Goal: Register for event/course

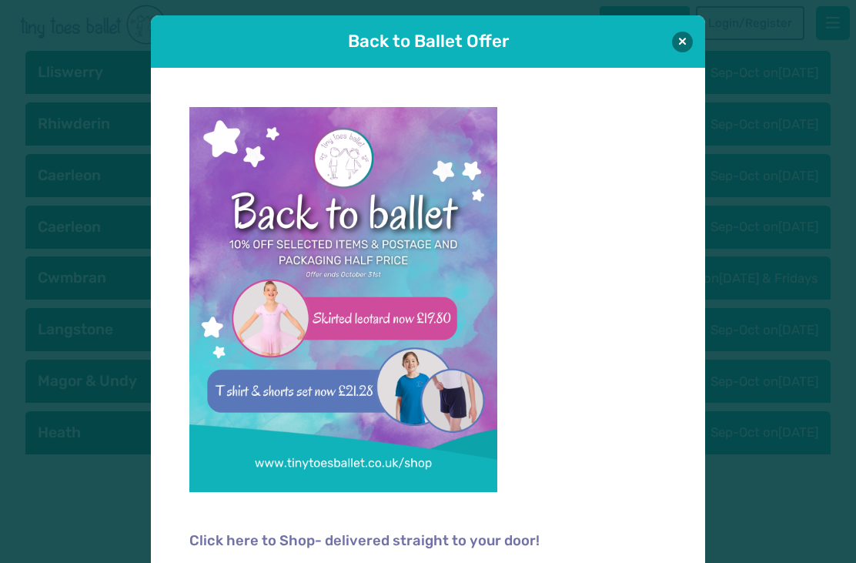
scroll to position [2, 0]
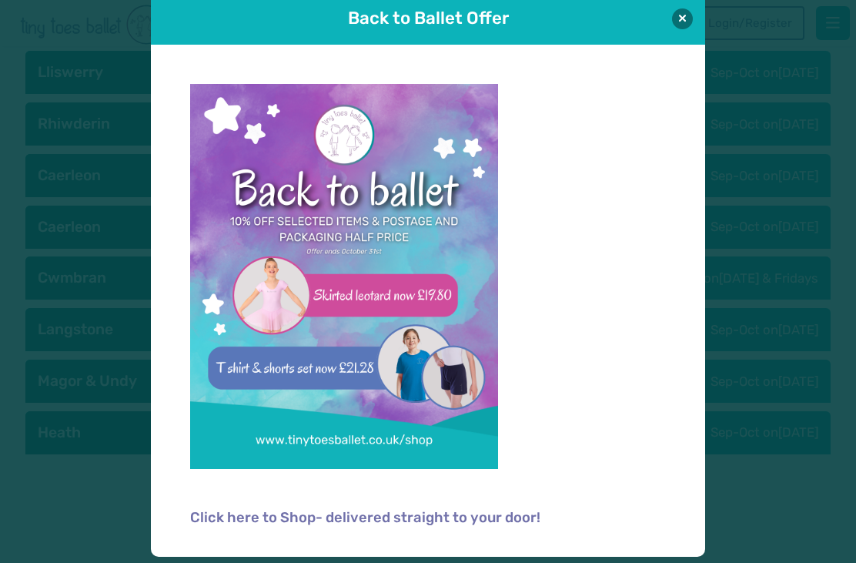
click at [687, 18] on button at bounding box center [682, 18] width 21 height 21
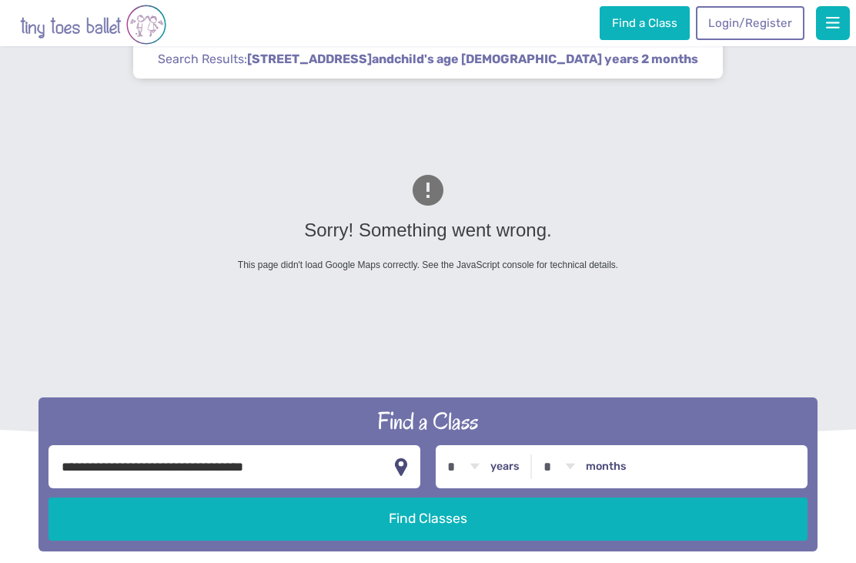
scroll to position [0, 0]
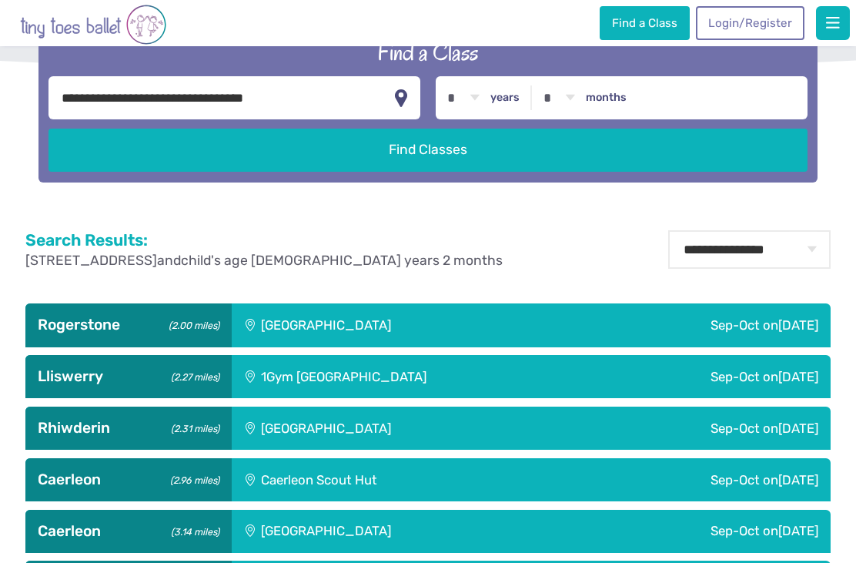
scroll to position [417, 0]
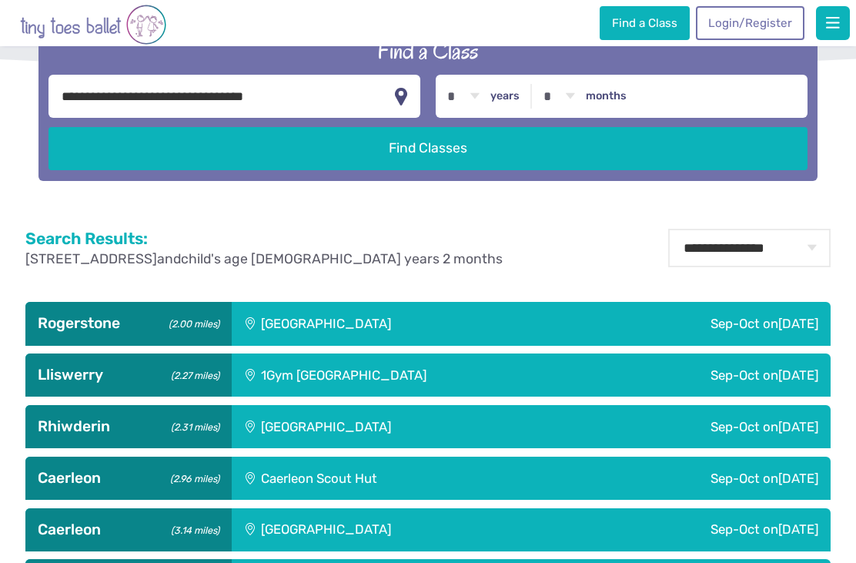
click at [73, 384] on h3 "Lliswerry (2.27 miles)" at bounding box center [128, 375] width 181 height 18
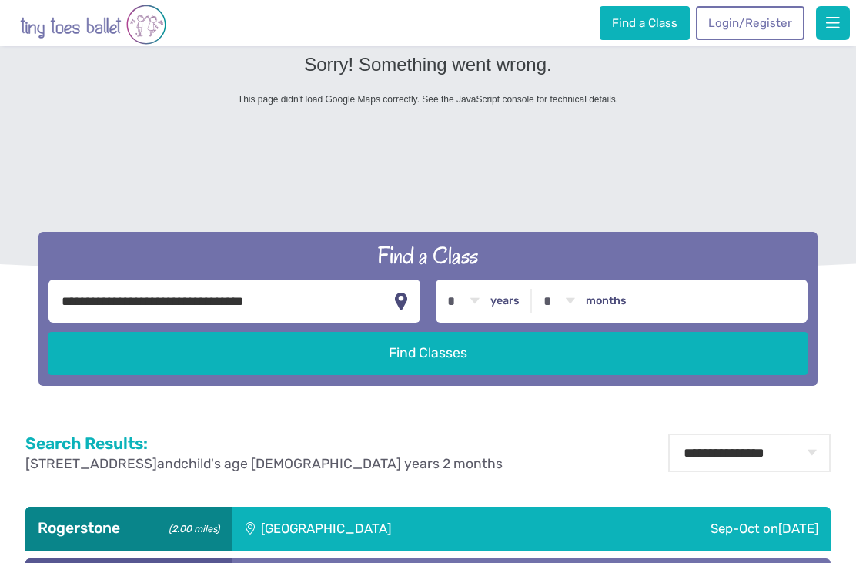
scroll to position [205, 0]
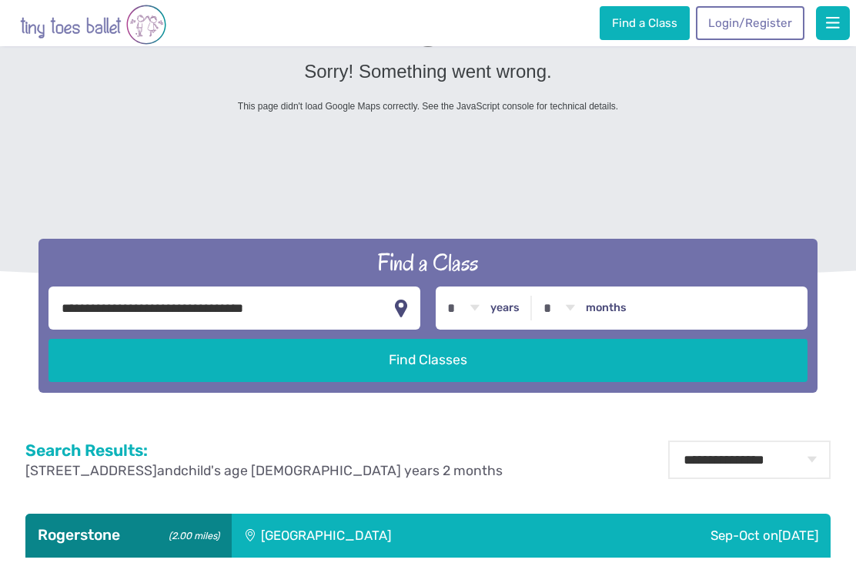
click at [642, 21] on link "Find a Class" at bounding box center [644, 23] width 89 height 34
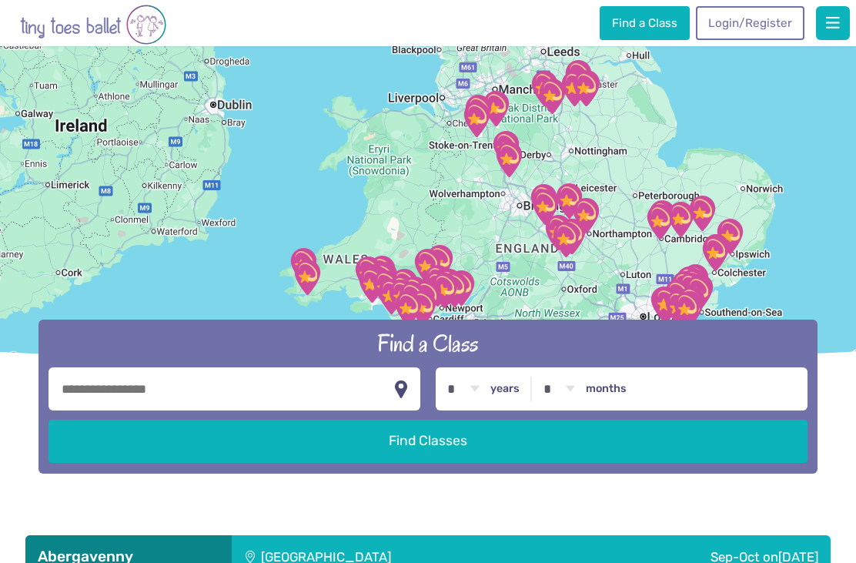
scroll to position [123, 0]
click at [335, 411] on input "text" at bounding box center [235, 389] width 372 height 43
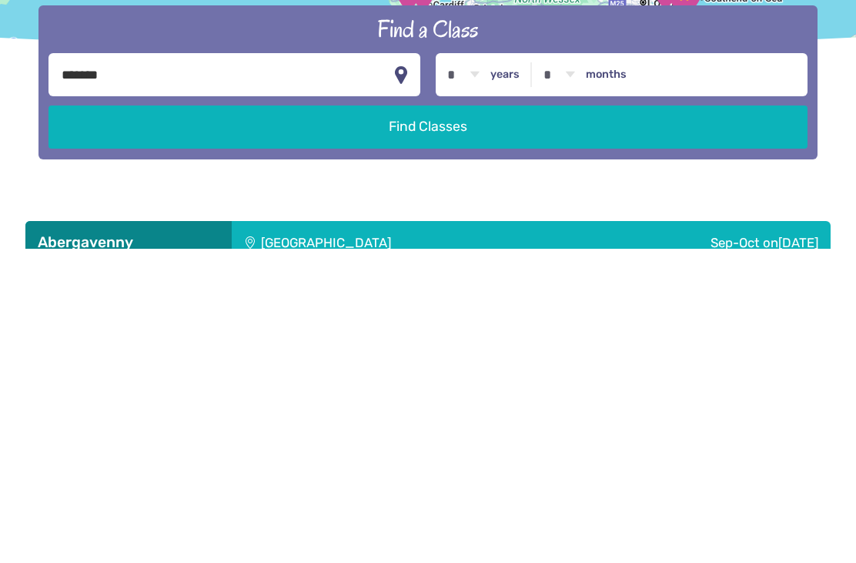
type input "*******"
click at [486, 367] on select "* * * * * * * * * * ** ** **" at bounding box center [464, 388] width 48 height 43
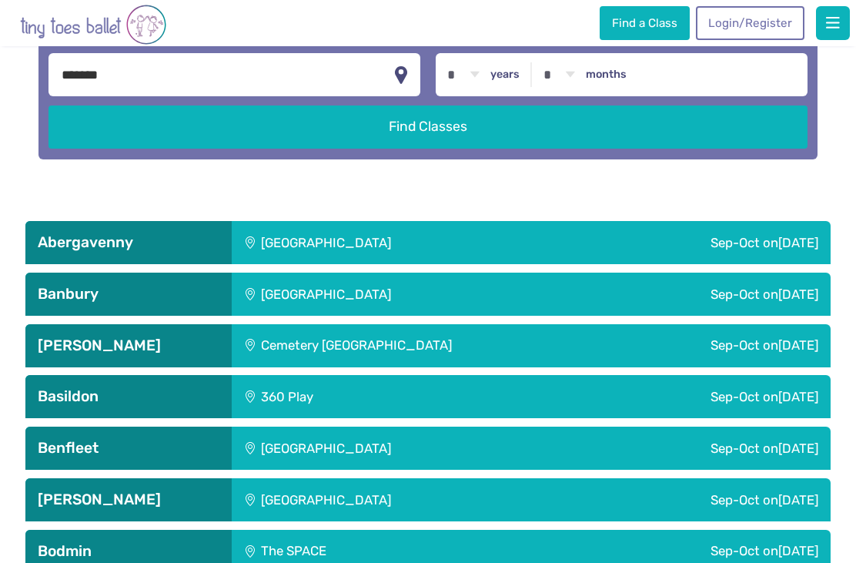
select select "*"
click at [626, 82] on label "months" at bounding box center [606, 75] width 41 height 14
click at [583, 96] on select "* * * * * * * * * * ** **" at bounding box center [559, 74] width 48 height 43
select select "*"
click at [517, 149] on button "Find Classes" at bounding box center [428, 126] width 759 height 43
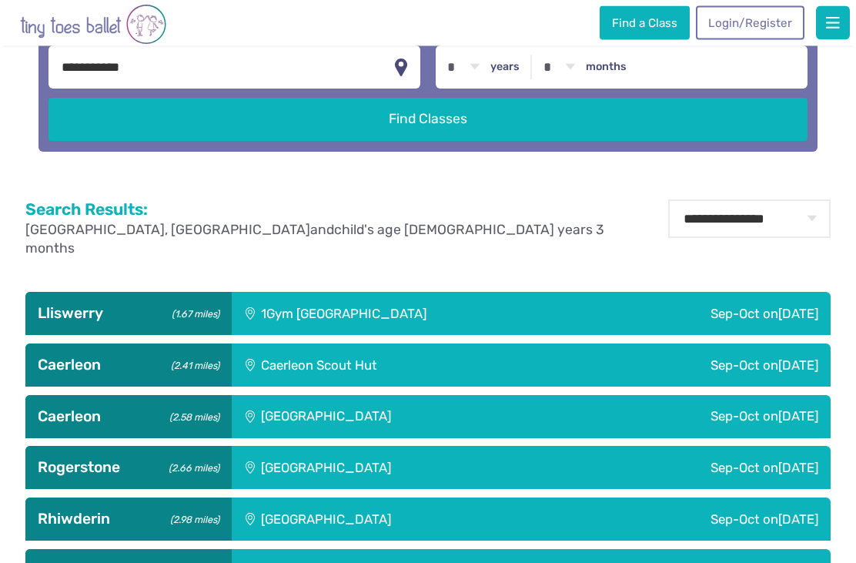
scroll to position [447, 0]
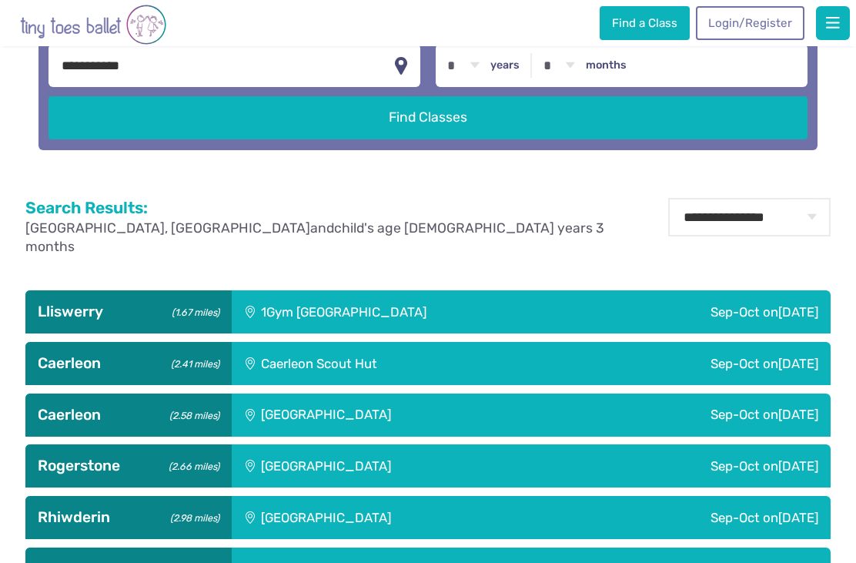
click at [41, 333] on div "Lliswerry (1.67 miles)" at bounding box center [128, 311] width 206 height 43
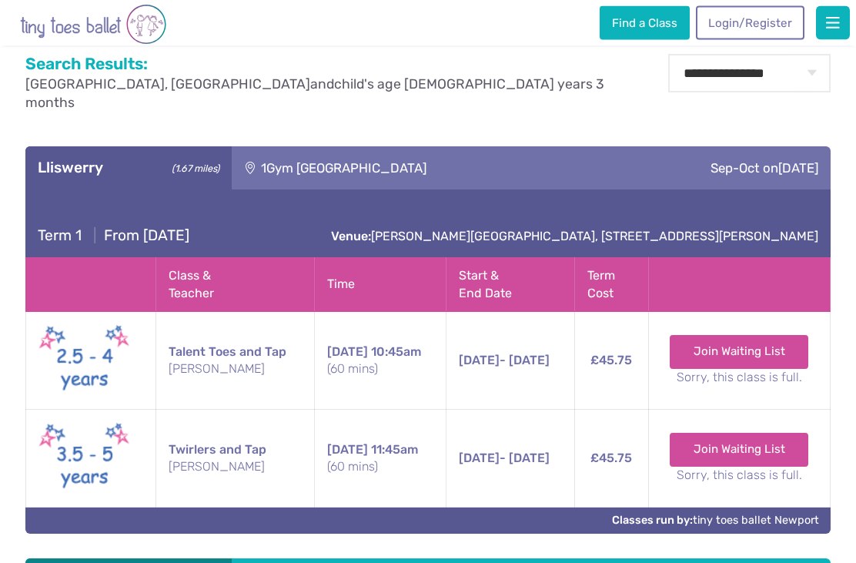
scroll to position [593, 0]
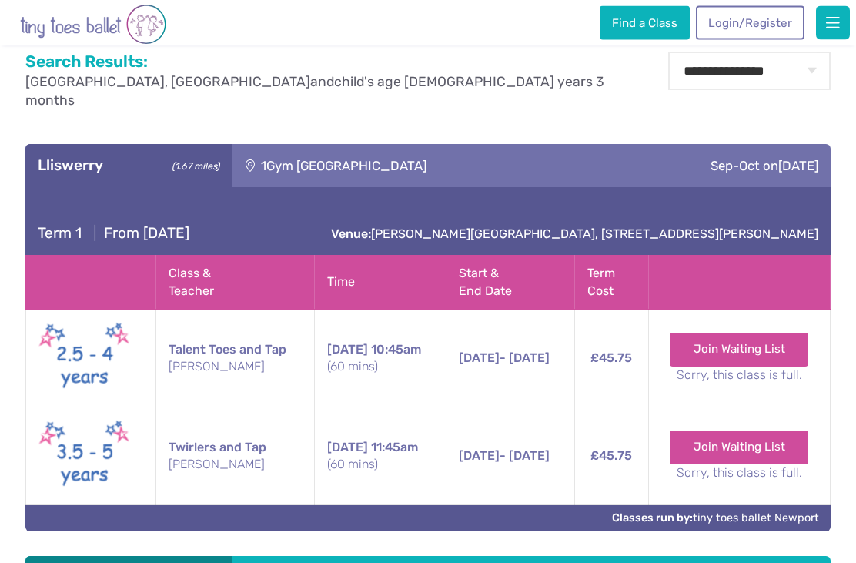
click at [567, 407] on td "27th Sep - 25th Oct Saturday 27th Sep - 25th Oct 10:45am (60 mins)" at bounding box center [510, 358] width 129 height 98
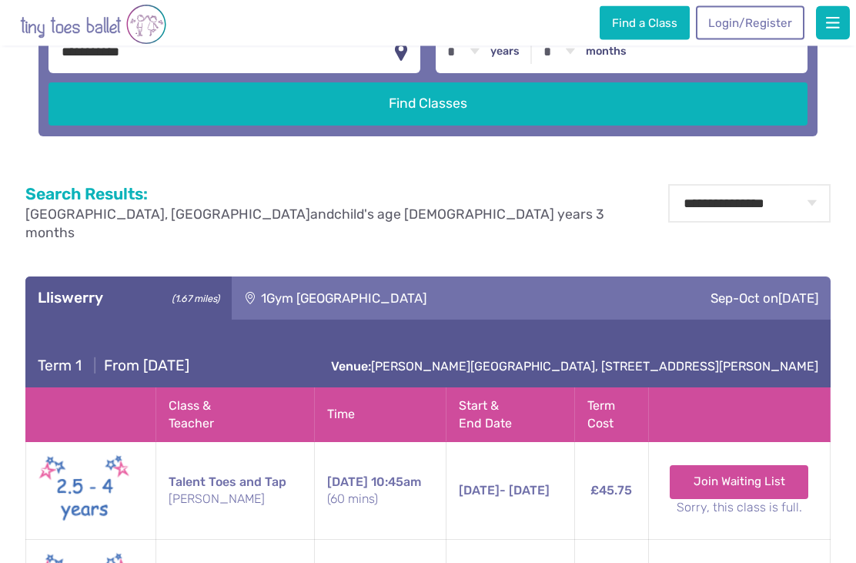
click at [99, 308] on h3 "Lliswerry (1.67 miles)" at bounding box center [128, 298] width 181 height 18
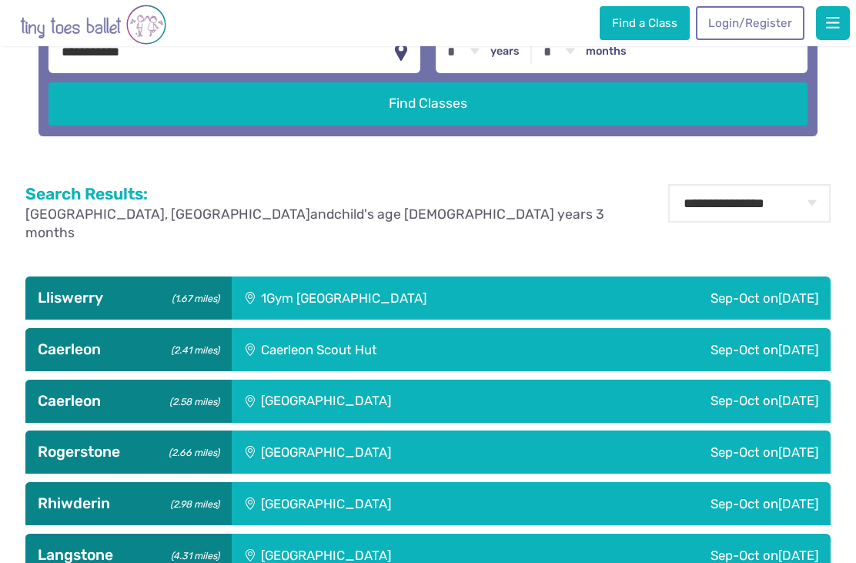
click at [45, 359] on h3 "Caerleon (2.41 miles)" at bounding box center [128, 349] width 181 height 18
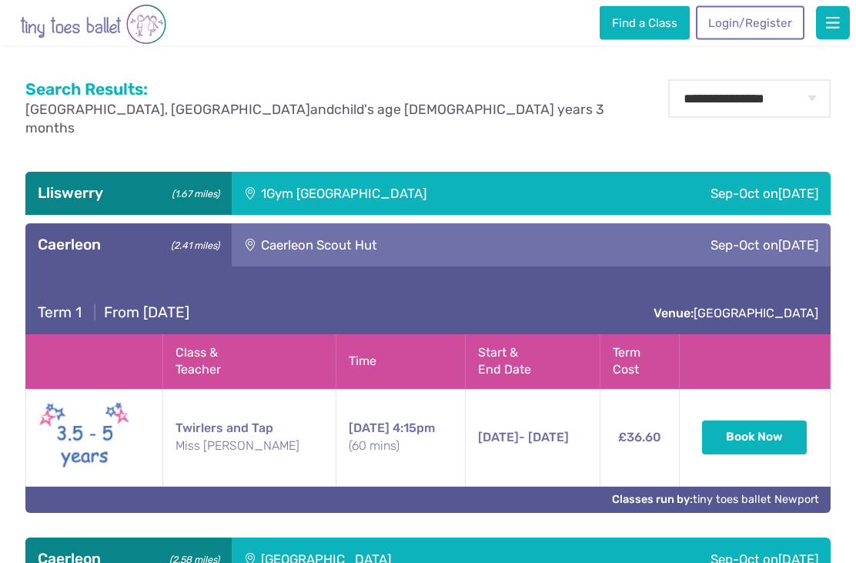
scroll to position [567, 0]
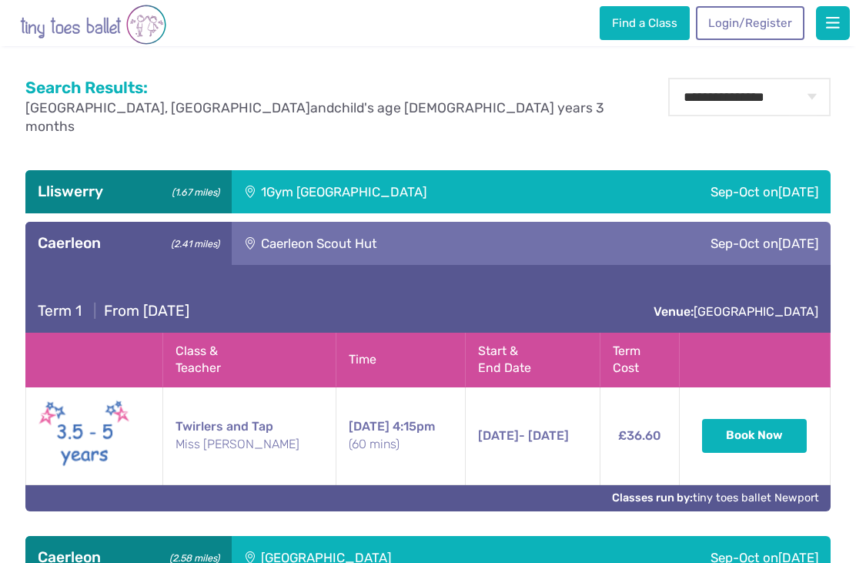
click at [65, 265] on div "Caerleon (2.41 miles)" at bounding box center [128, 243] width 206 height 43
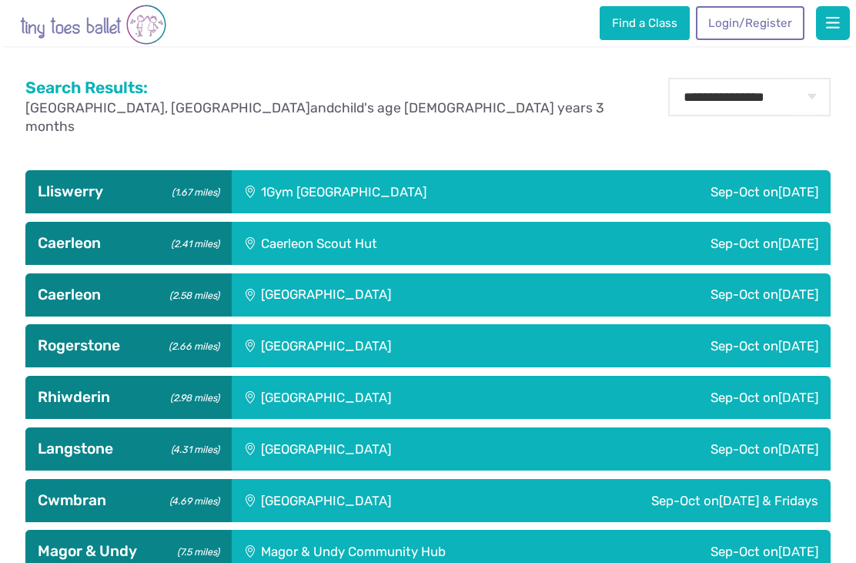
click at [55, 304] on h3 "Caerleon (2.58 miles)" at bounding box center [128, 295] width 181 height 18
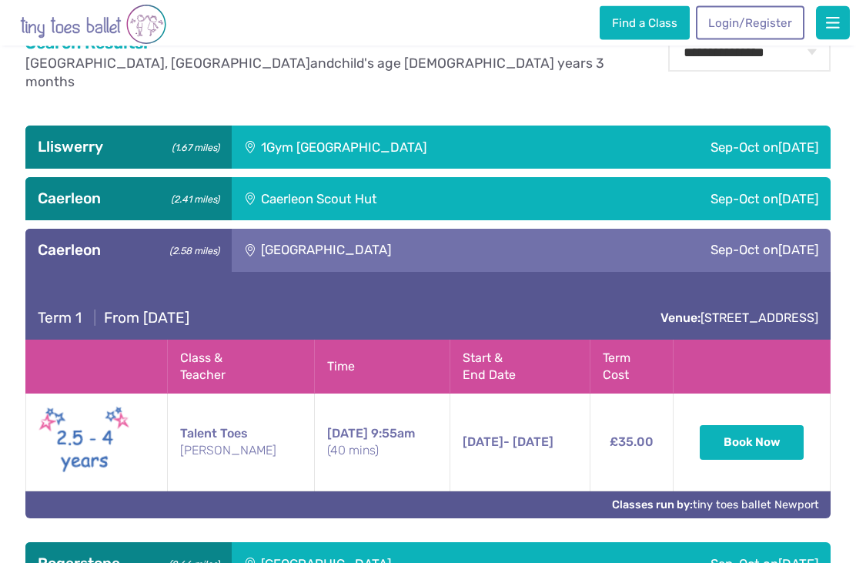
scroll to position [612, 0]
click at [52, 259] on h3 "Caerleon (2.58 miles)" at bounding box center [128, 250] width 181 height 18
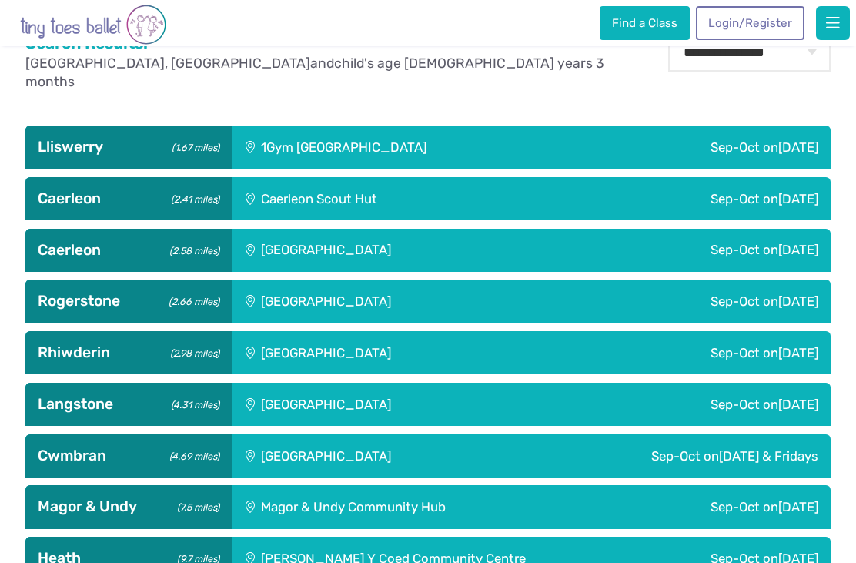
click at [55, 310] on h3 "Rogerstone (2.66 miles)" at bounding box center [128, 301] width 181 height 18
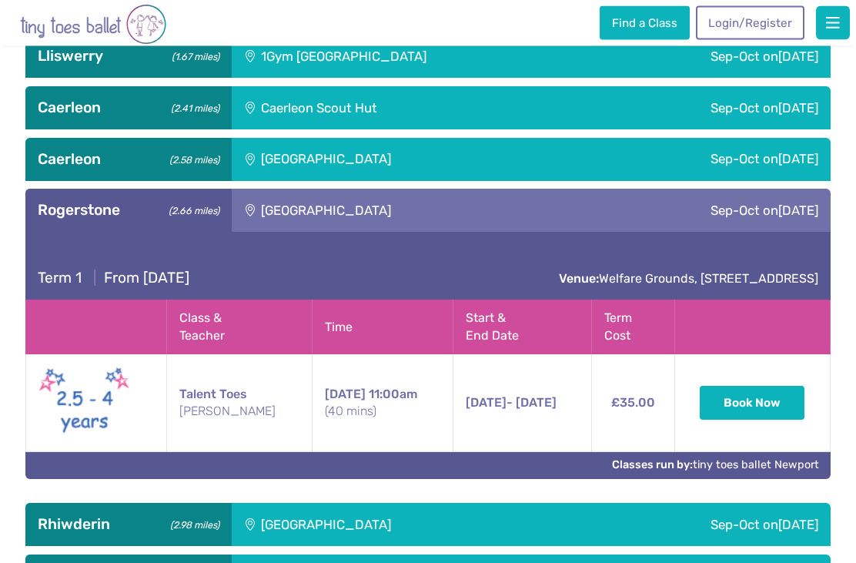
scroll to position [703, 0]
click at [59, 219] on h3 "Rogerstone (2.66 miles)" at bounding box center [128, 210] width 181 height 18
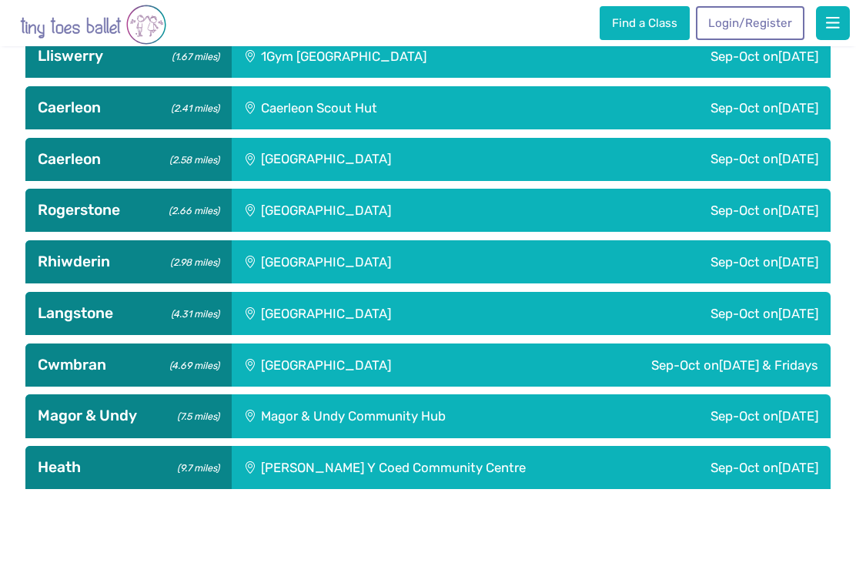
click at [42, 271] on h3 "Rhiwderin (2.98 miles)" at bounding box center [128, 262] width 181 height 18
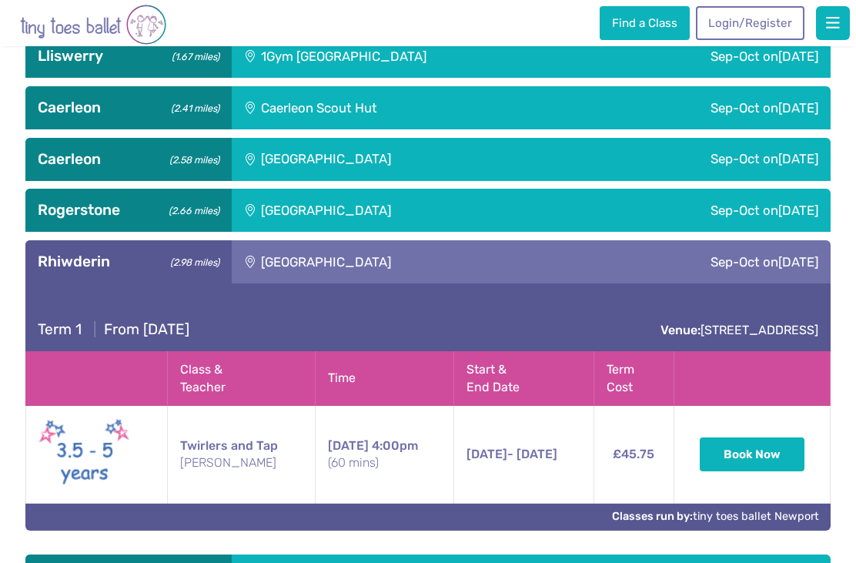
click at [42, 271] on h3 "Rhiwderin (2.98 miles)" at bounding box center [128, 262] width 181 height 18
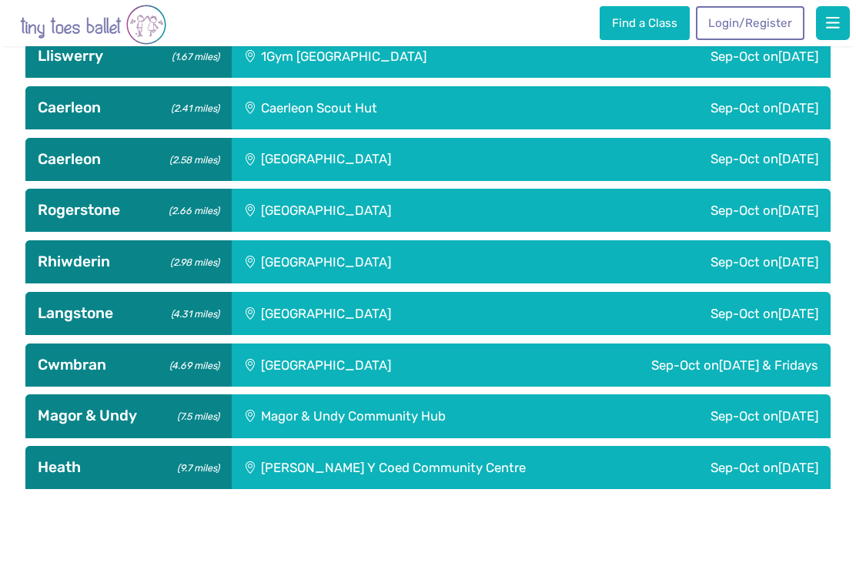
click at [46, 323] on h3 "Langstone (4.31 miles)" at bounding box center [128, 313] width 181 height 18
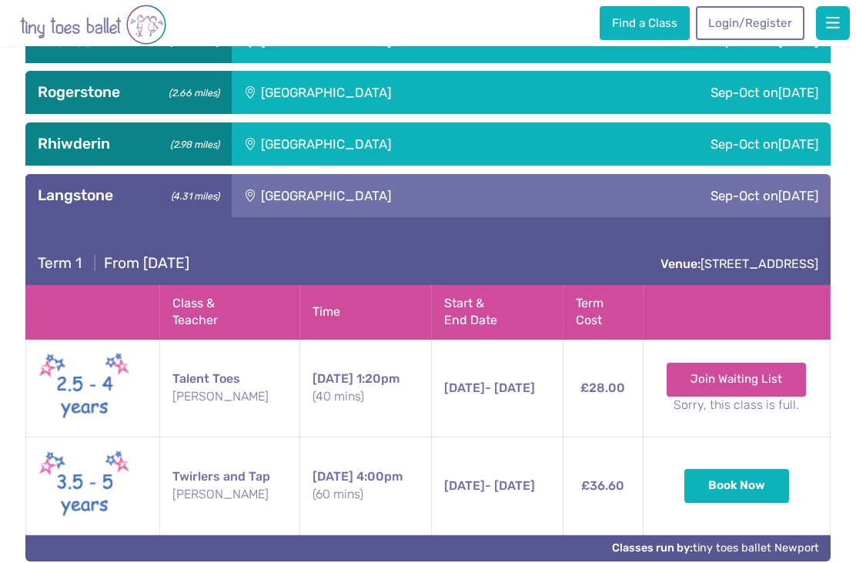
scroll to position [818, 0]
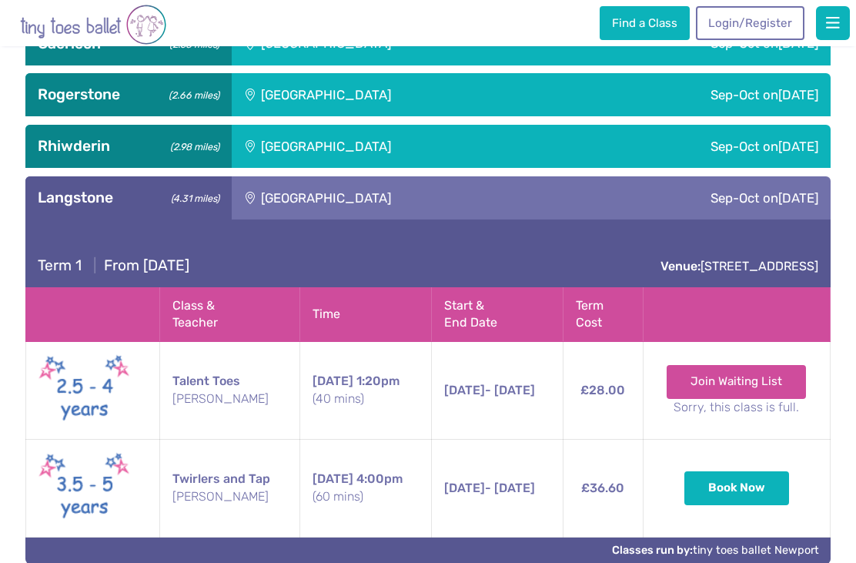
click at [53, 207] on h3 "Langstone (4.31 miles)" at bounding box center [128, 198] width 181 height 18
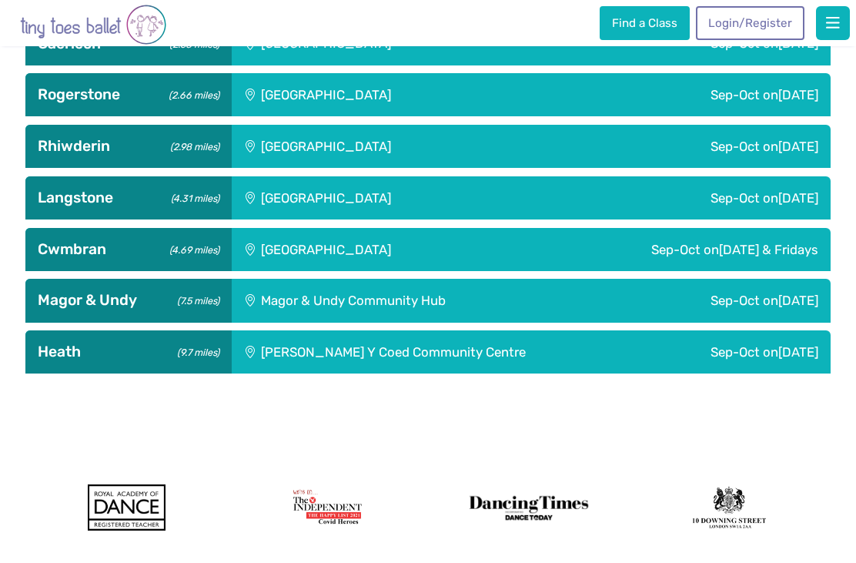
click at [54, 271] on div "Cwmbran (4.69 miles)" at bounding box center [128, 249] width 206 height 43
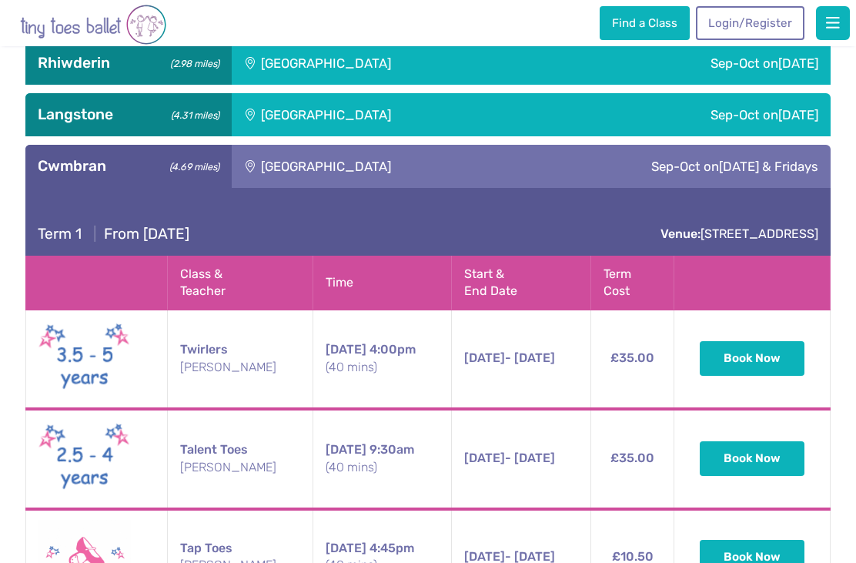
scroll to position [901, 0]
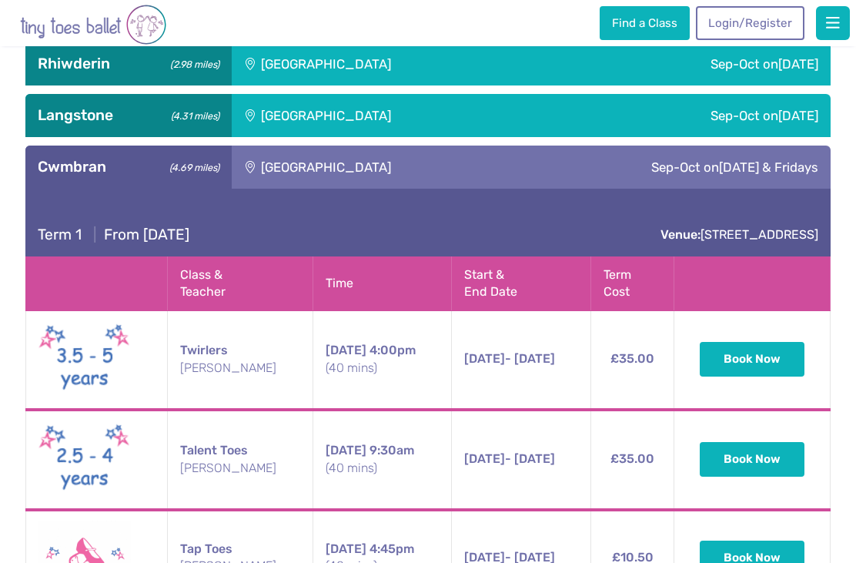
click at [53, 176] on h3 "Cwmbran (4.69 miles)" at bounding box center [128, 167] width 181 height 18
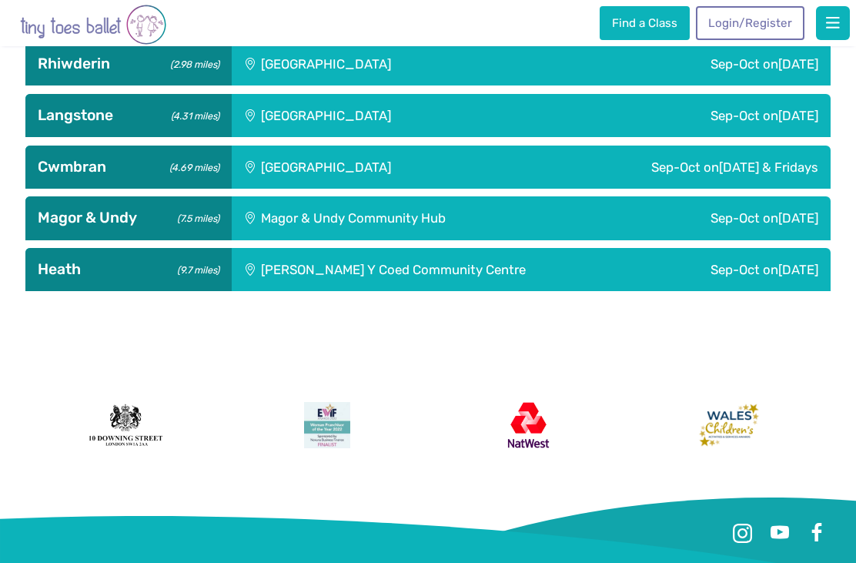
click at [47, 227] on h3 "Magor & Undy (7.5 miles)" at bounding box center [128, 218] width 181 height 18
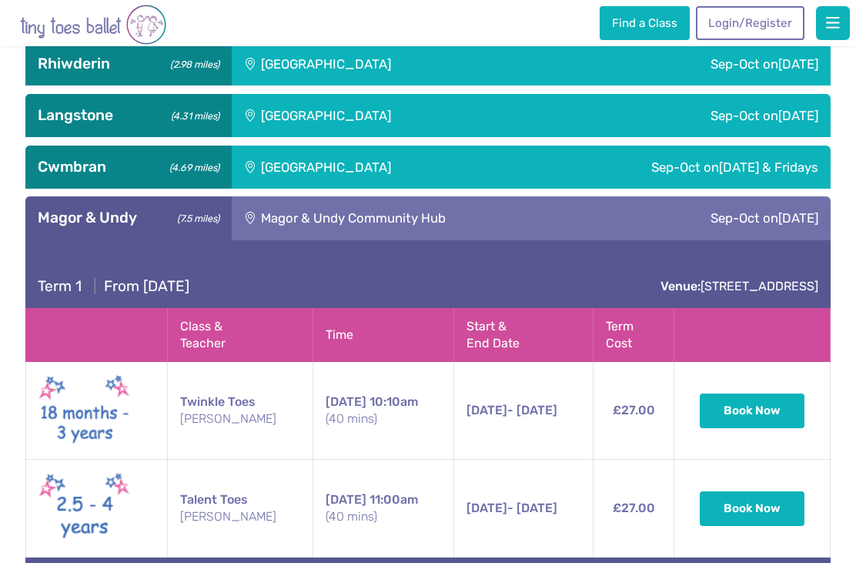
click at [49, 227] on h3 "Magor & Undy (7.5 miles)" at bounding box center [128, 218] width 181 height 18
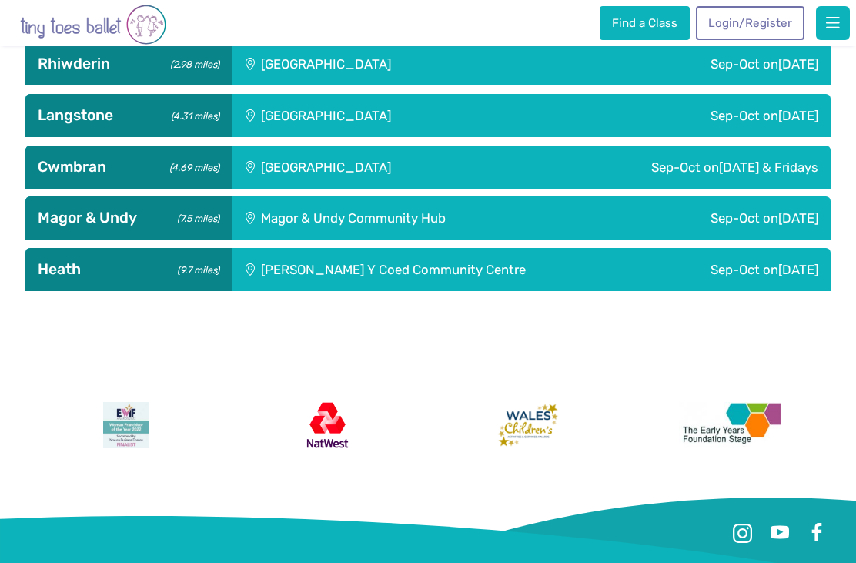
click at [47, 279] on h3 "Heath (9.7 miles)" at bounding box center [128, 269] width 181 height 18
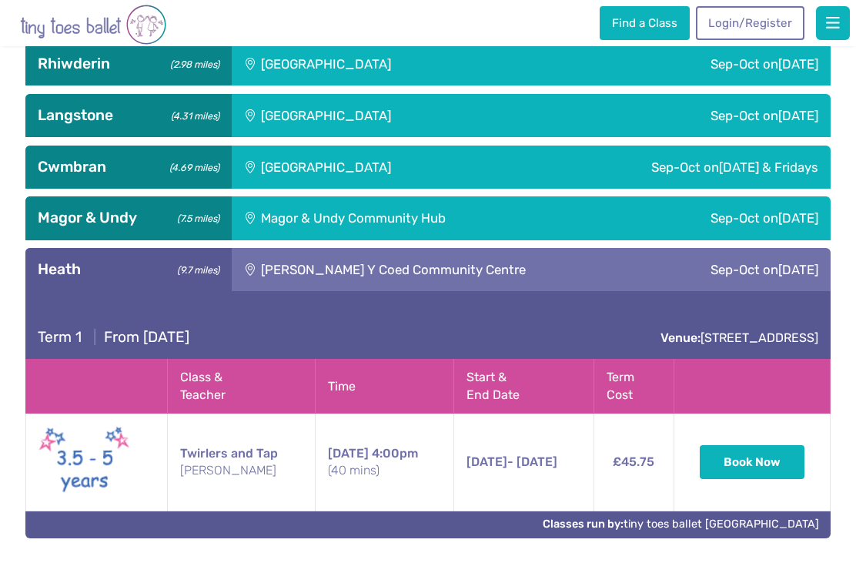
click at [54, 279] on h3 "Heath (9.7 miles)" at bounding box center [128, 269] width 181 height 18
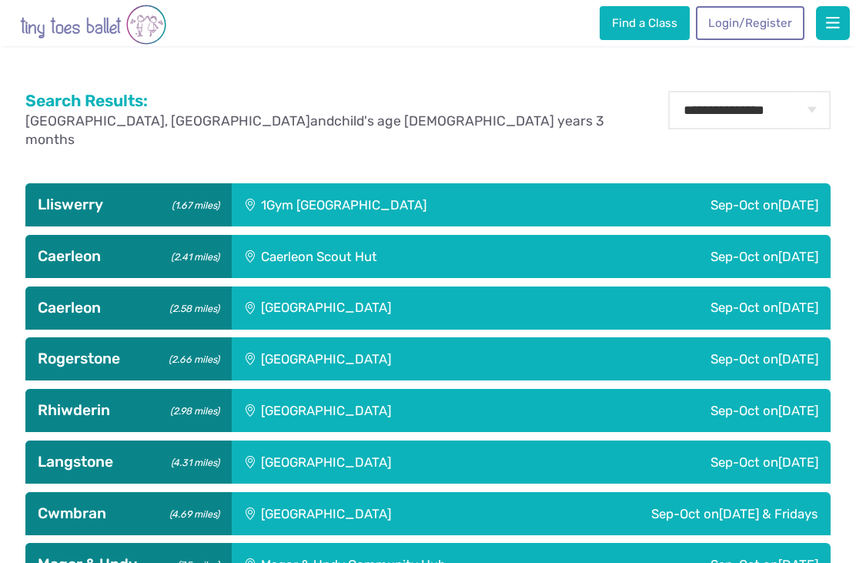
scroll to position [554, 0]
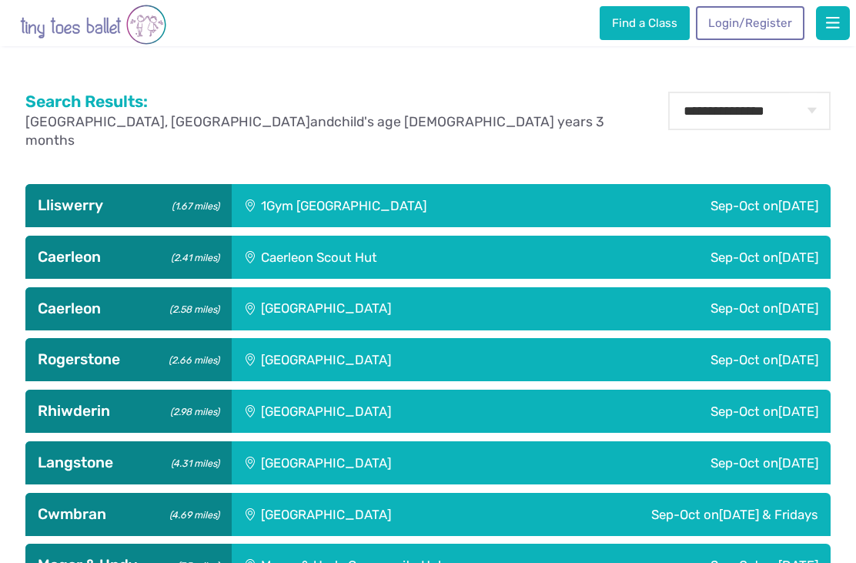
click at [54, 215] on h3 "Lliswerry (1.67 miles)" at bounding box center [128, 205] width 181 height 18
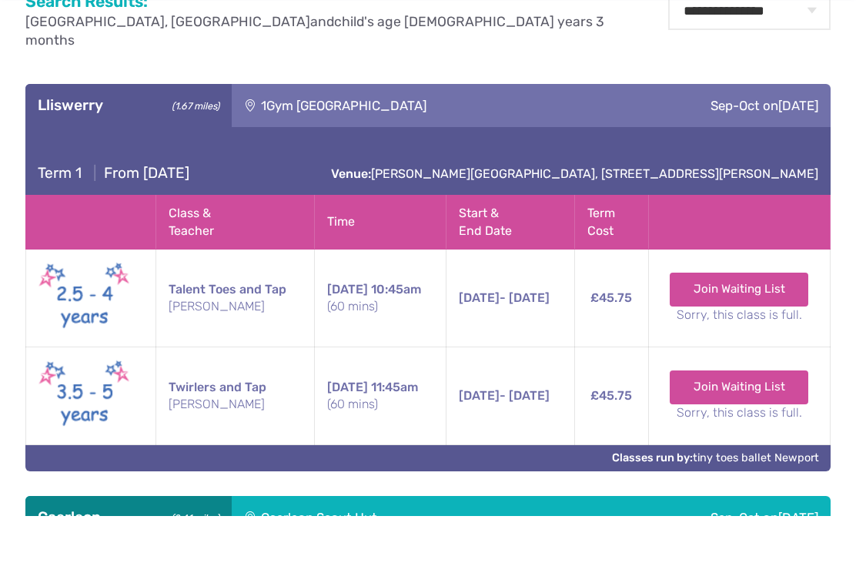
scroll to position [656, 0]
